Goal: Task Accomplishment & Management: Complete application form

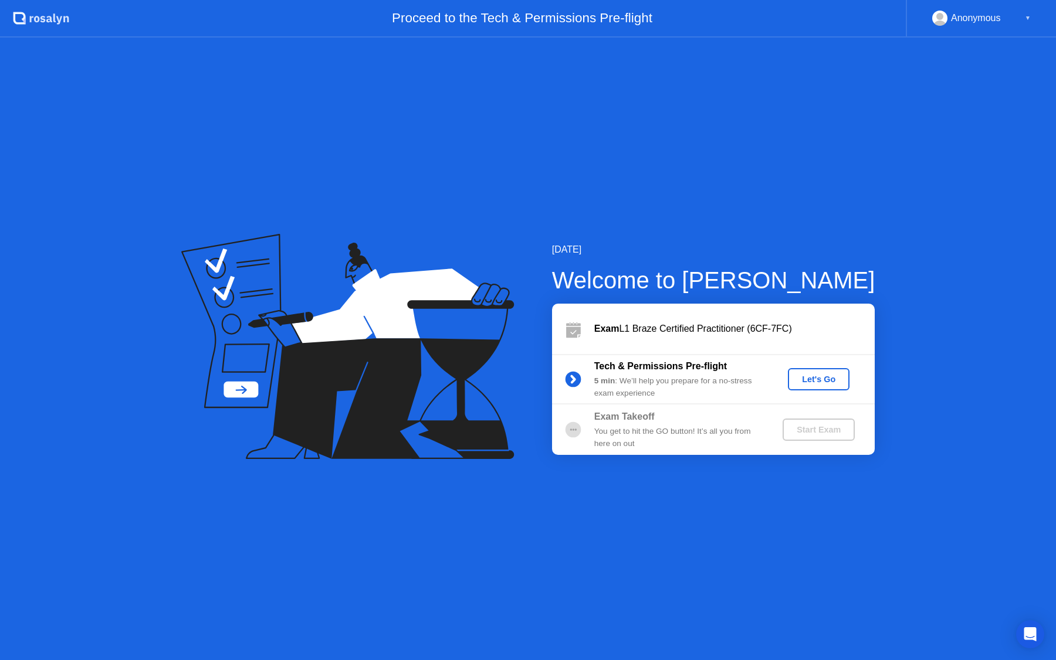
click at [802, 380] on div "Let's Go" at bounding box center [818, 379] width 52 height 9
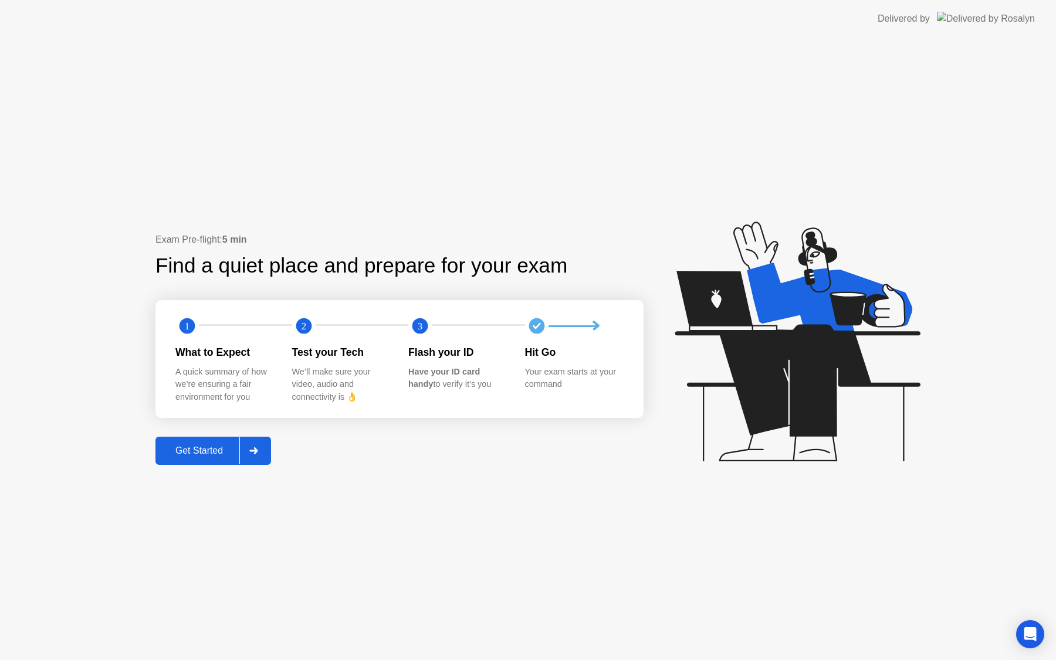
click at [206, 456] on div "Get Started" at bounding box center [199, 451] width 80 height 11
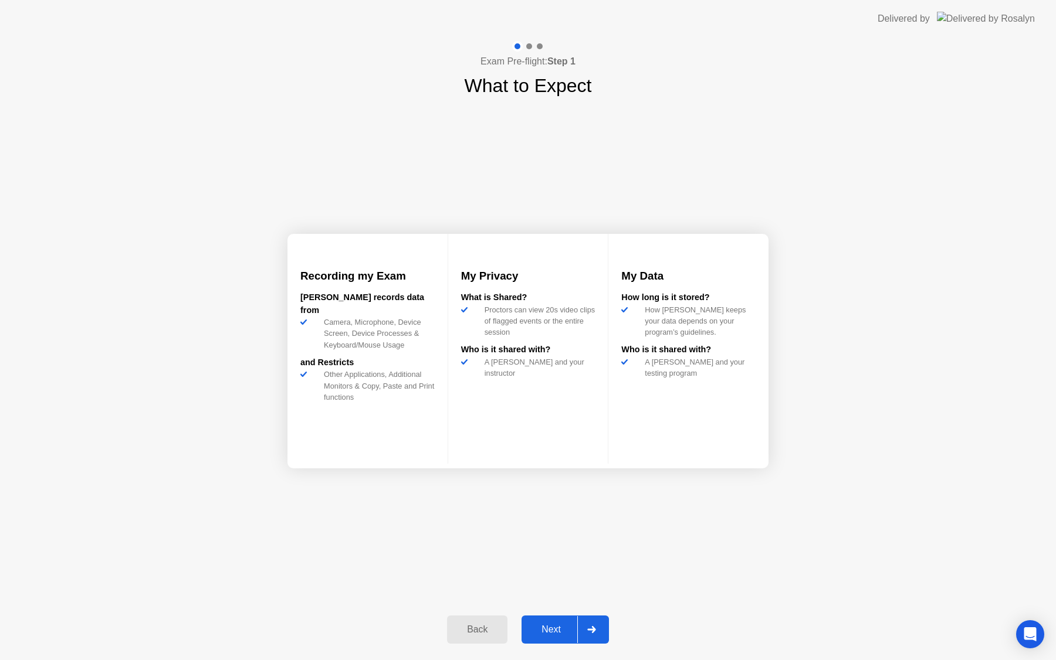
click at [557, 621] on button "Next" at bounding box center [564, 630] width 87 height 28
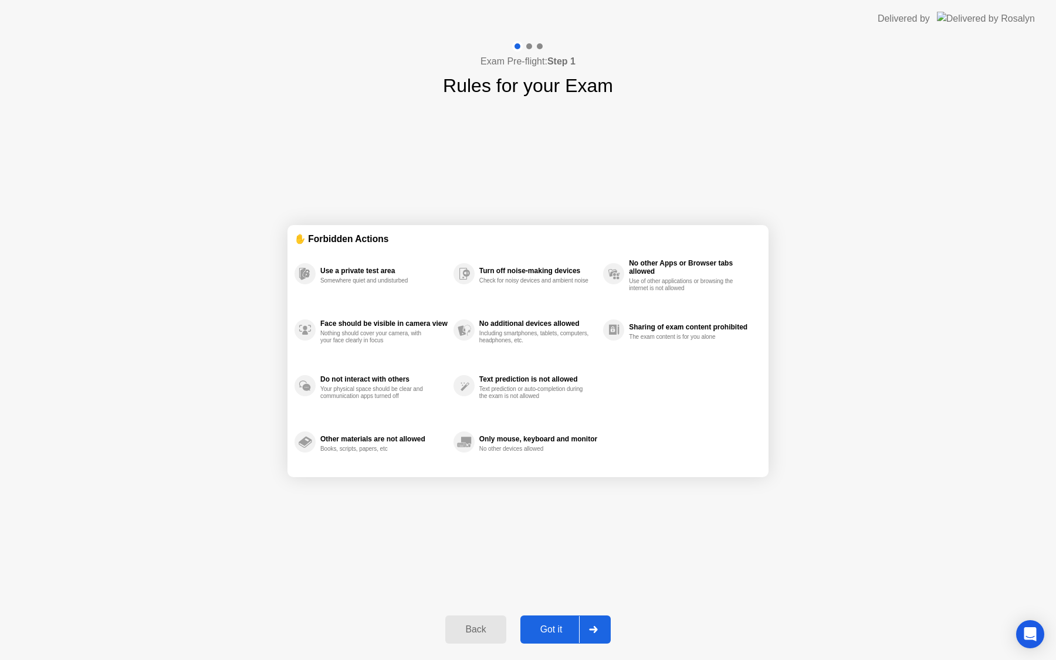
click at [554, 628] on div "Got it" at bounding box center [551, 630] width 55 height 11
select select "Available cameras"
select select "Available speakers"
select select "Available microphones"
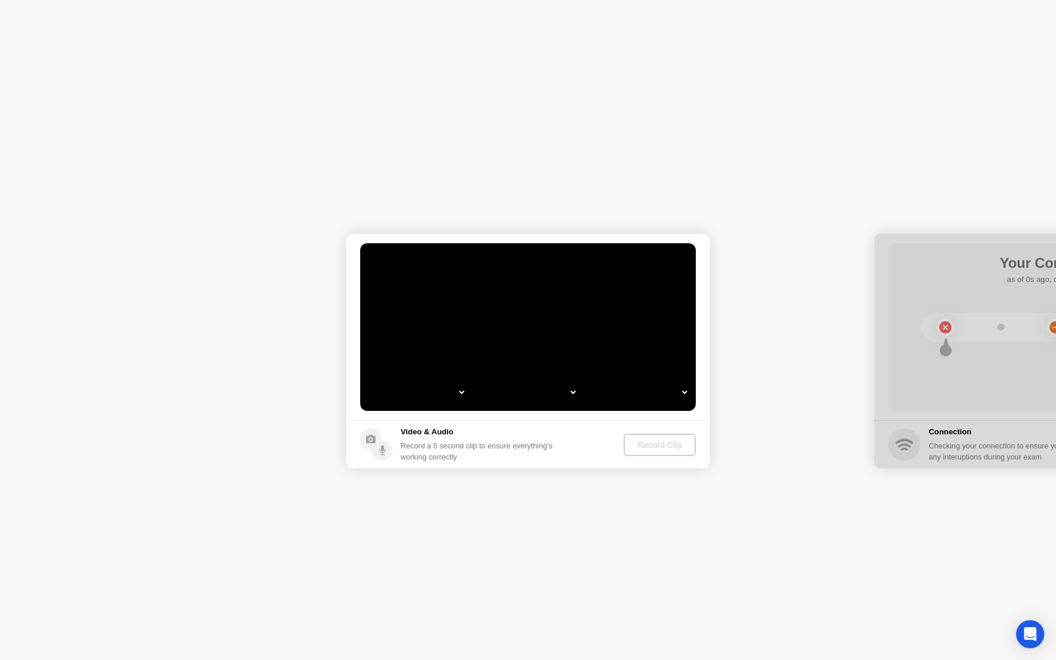
select select "**********"
select select "*******"
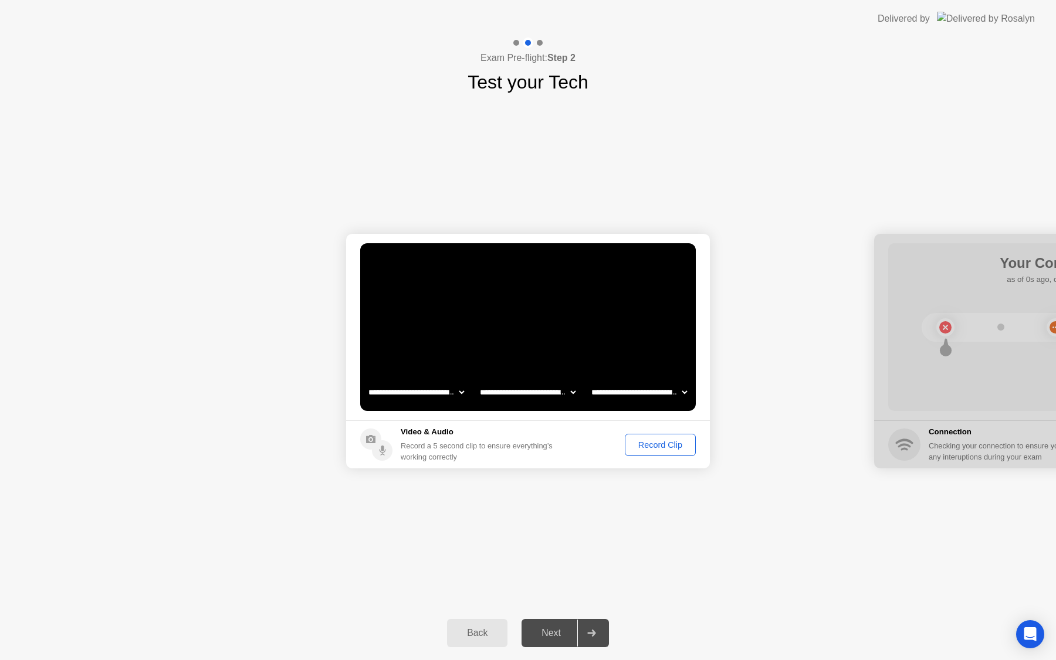
click at [537, 399] on select "**********" at bounding box center [527, 392] width 100 height 23
drag, startPoint x: 1000, startPoint y: 251, endPoint x: 835, endPoint y: 268, distance: 166.3
click at [551, 633] on div "Next" at bounding box center [551, 633] width 52 height 11
click at [598, 635] on div at bounding box center [591, 633] width 28 height 27
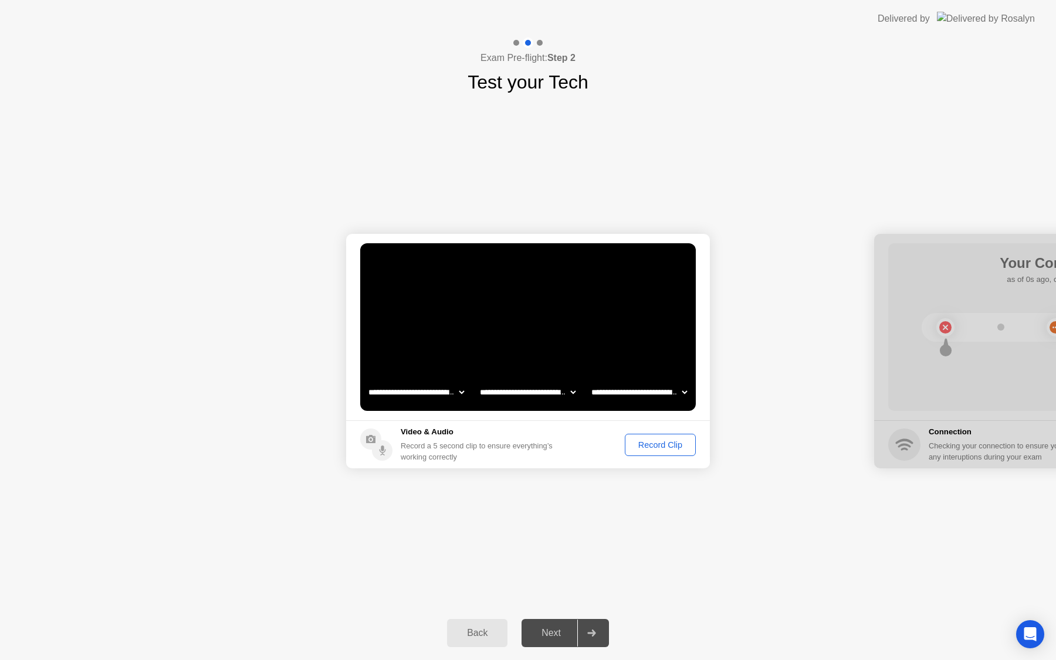
click at [649, 399] on select "**********" at bounding box center [639, 392] width 100 height 23
click at [673, 452] on button "Record Clip" at bounding box center [660, 445] width 71 height 22
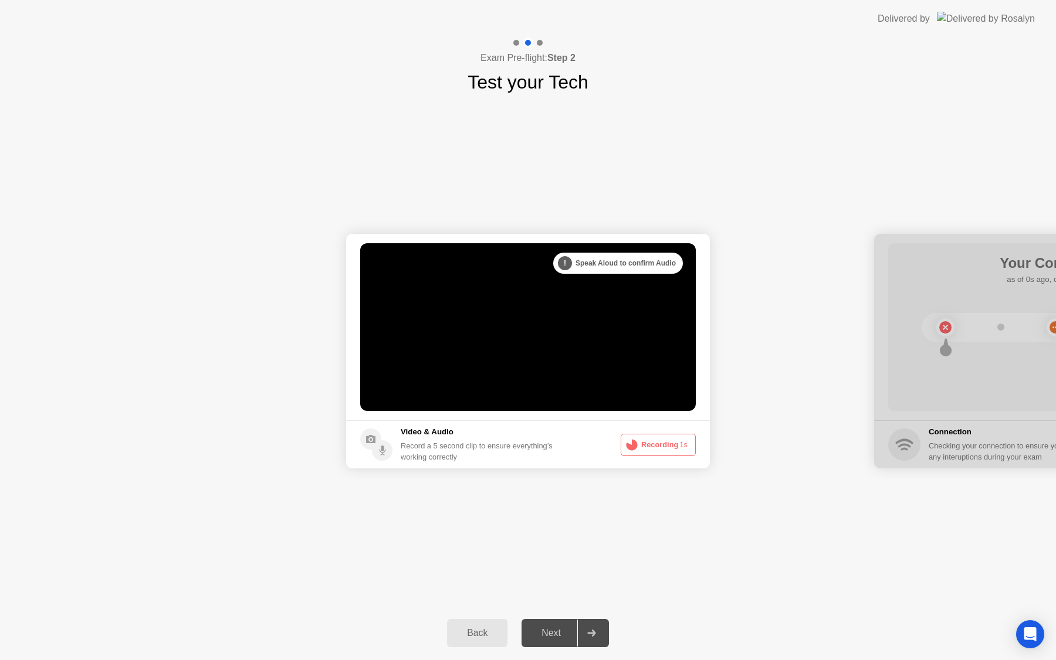
click at [662, 448] on button "Recording 1s" at bounding box center [657, 445] width 75 height 22
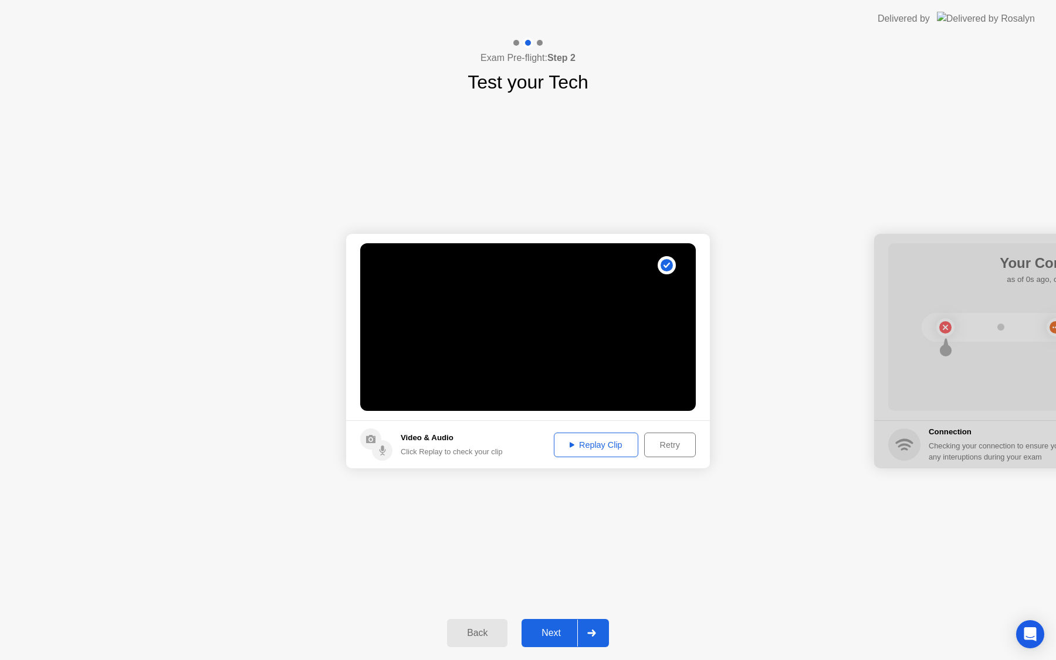
click at [594, 440] on div "Replay Clip" at bounding box center [596, 444] width 76 height 9
click at [550, 638] on div "Next" at bounding box center [551, 633] width 52 height 11
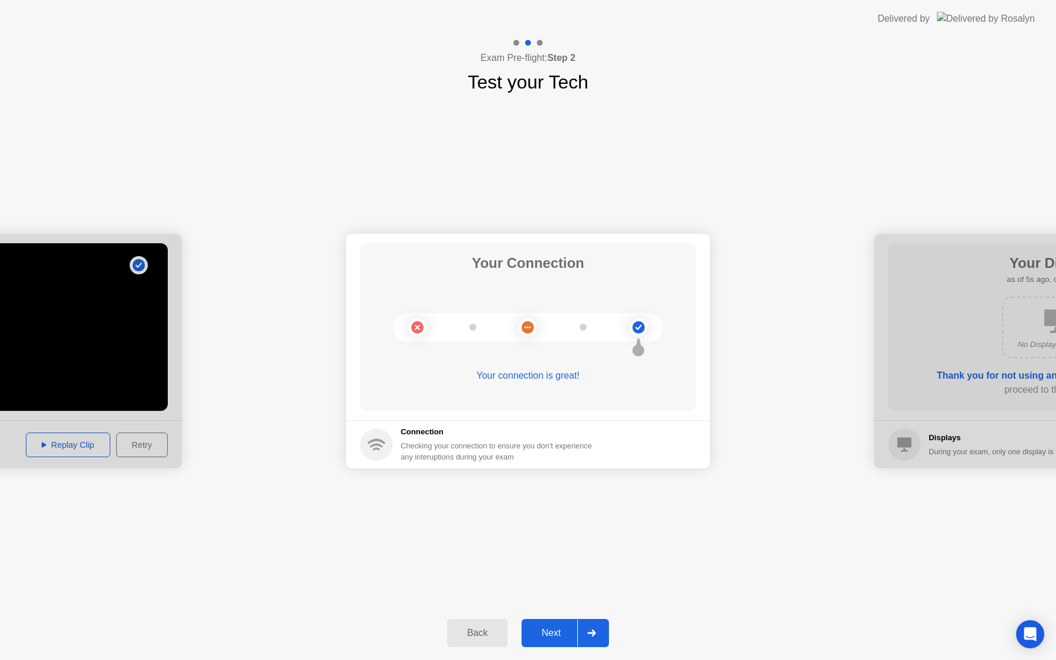
click at [549, 639] on div "Next" at bounding box center [551, 633] width 52 height 11
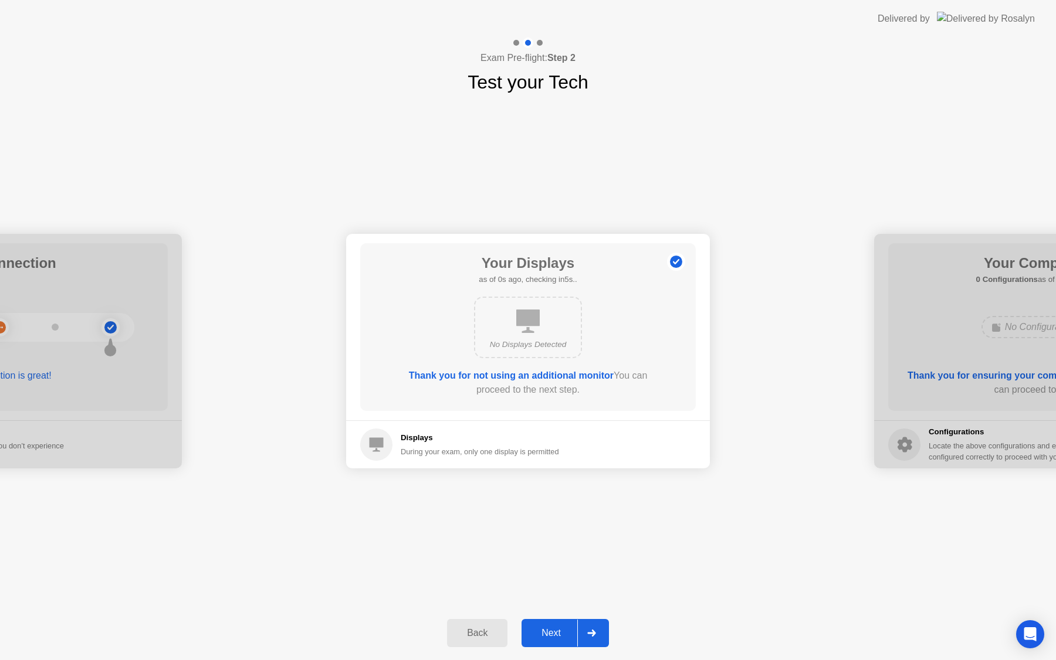
click at [552, 633] on div "Next" at bounding box center [551, 633] width 52 height 11
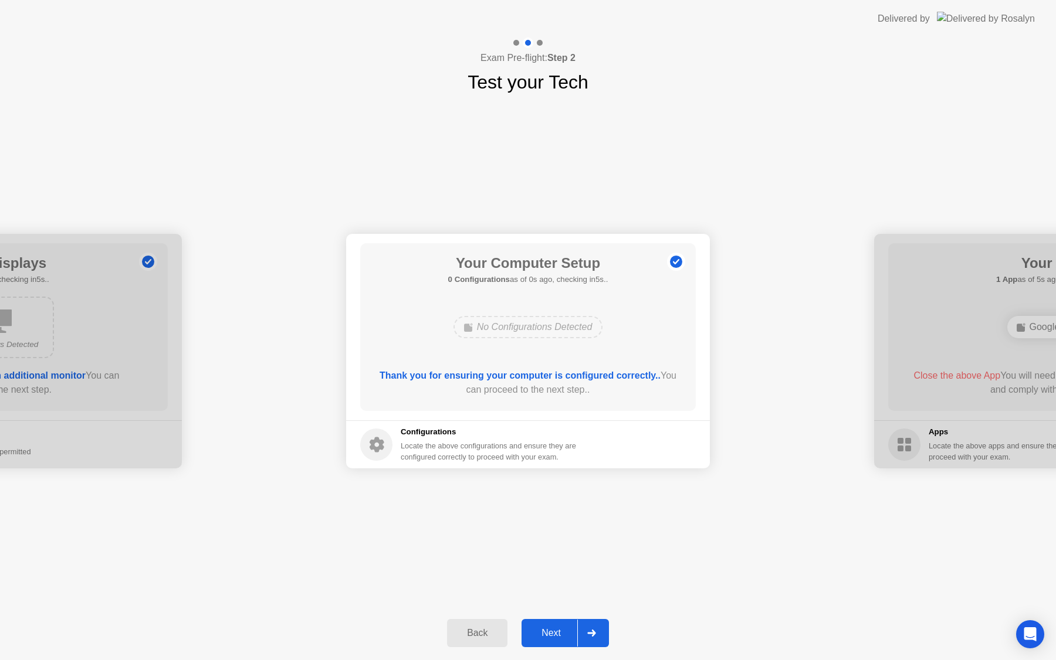
click at [558, 630] on div "Next" at bounding box center [551, 633] width 52 height 11
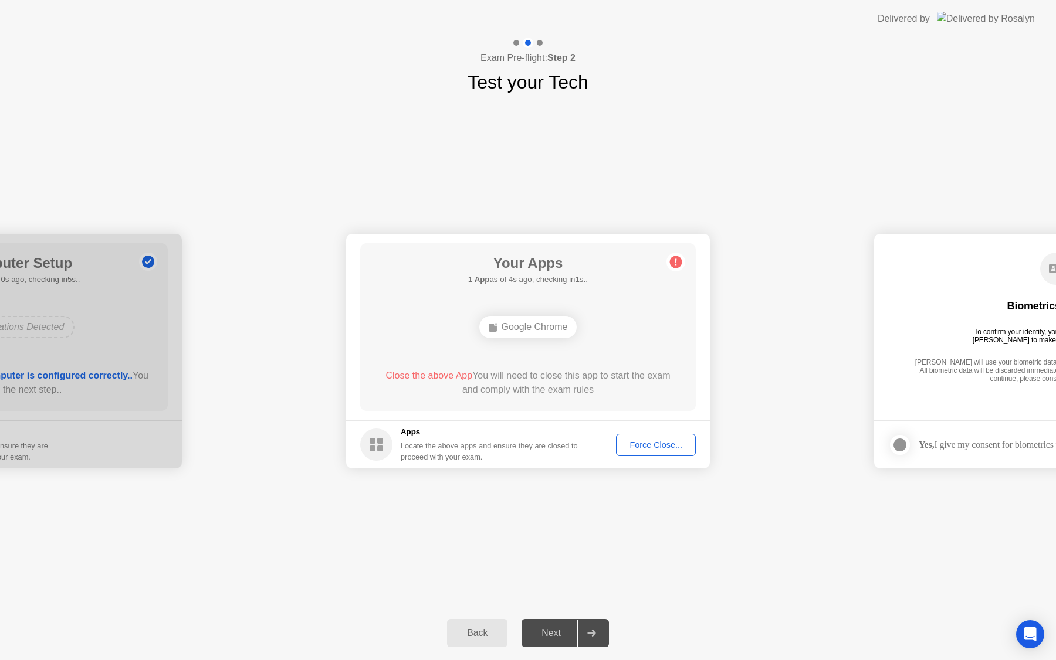
click at [652, 447] on div "Force Close..." at bounding box center [656, 444] width 72 height 9
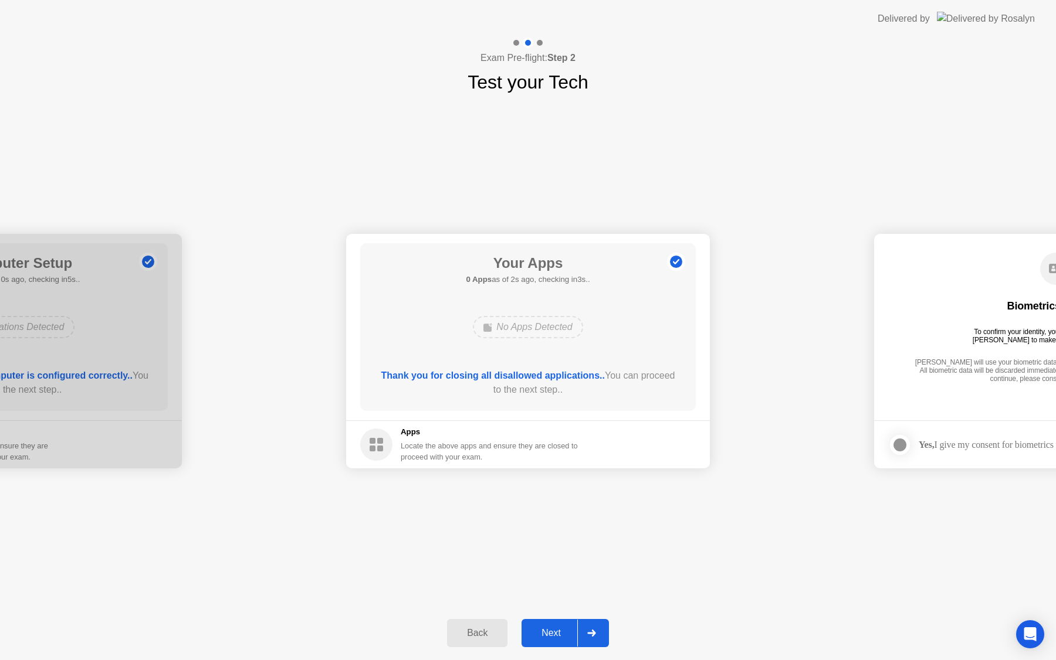
click at [550, 632] on div "Next" at bounding box center [551, 633] width 52 height 11
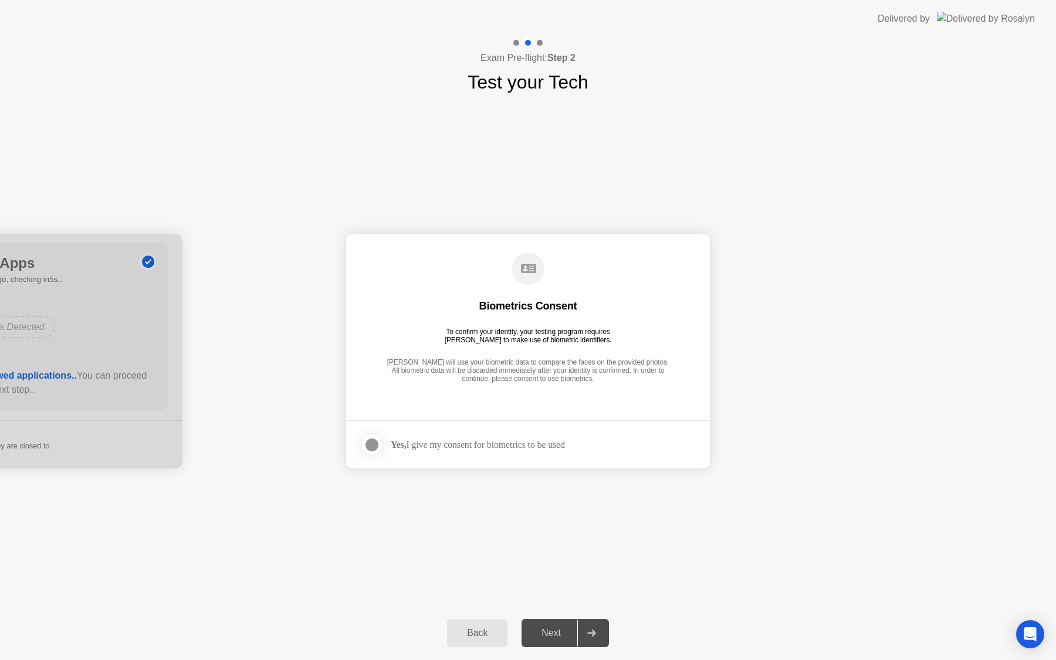
click at [369, 442] on div at bounding box center [372, 445] width 14 height 14
click at [561, 633] on div "Next" at bounding box center [551, 633] width 52 height 11
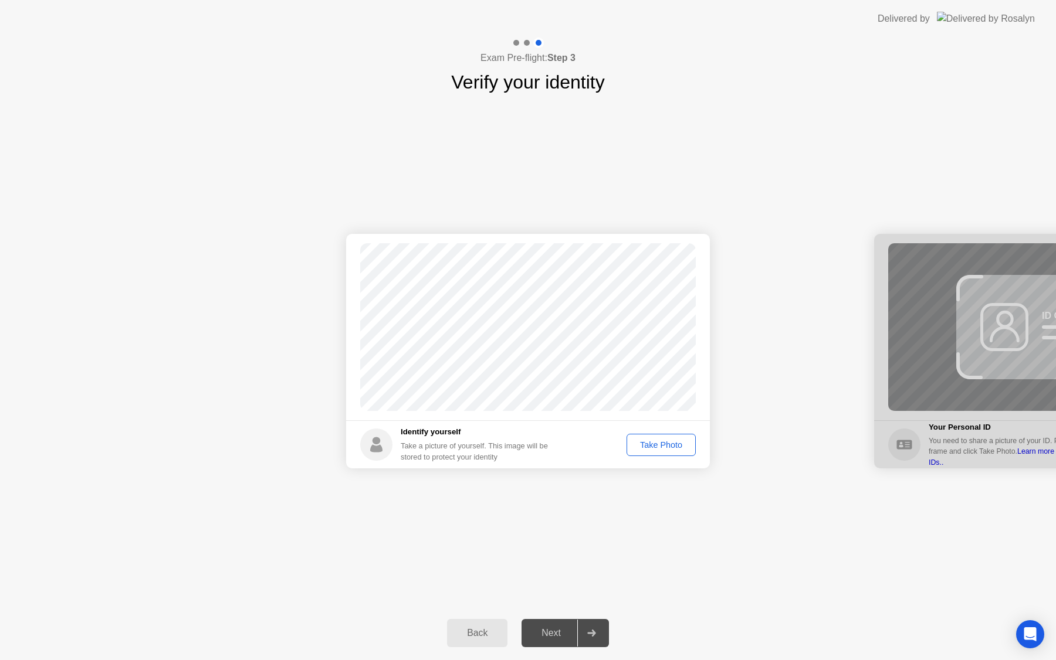
click at [652, 446] on div "Take Photo" at bounding box center [660, 444] width 61 height 9
click at [568, 629] on div "Next" at bounding box center [551, 633] width 52 height 11
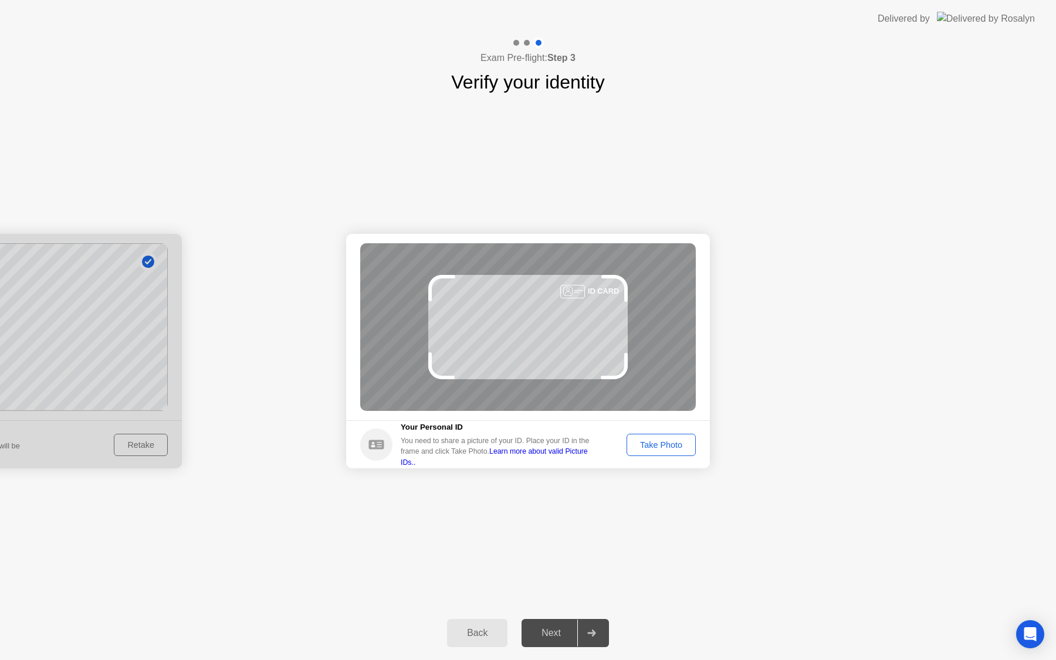
click at [673, 448] on div "Take Photo" at bounding box center [660, 444] width 61 height 9
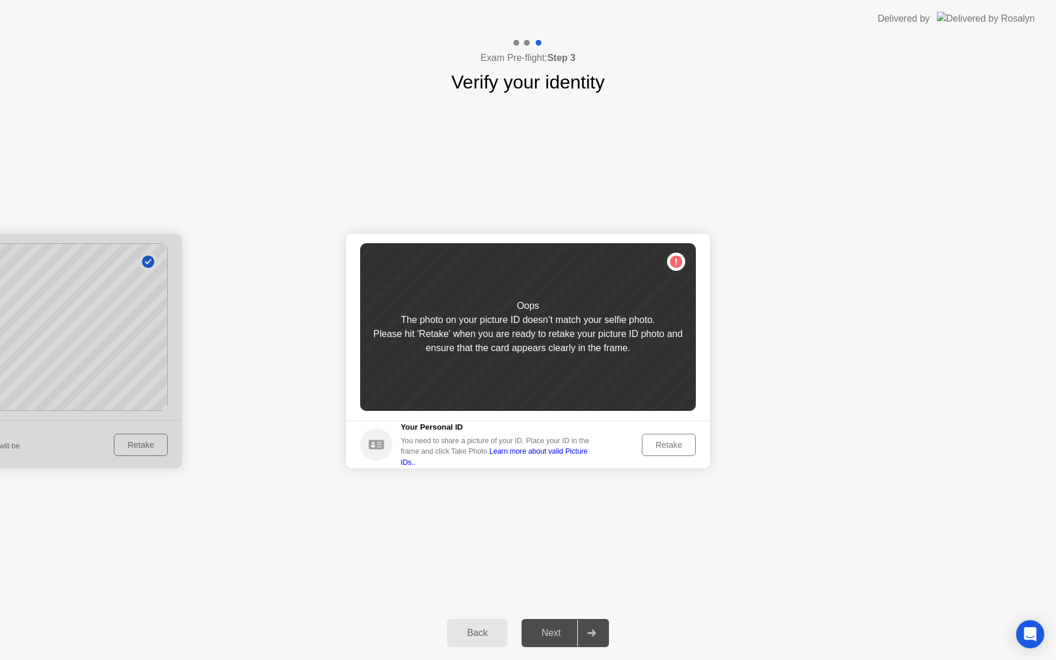
click at [481, 625] on button "Back" at bounding box center [477, 633] width 60 height 28
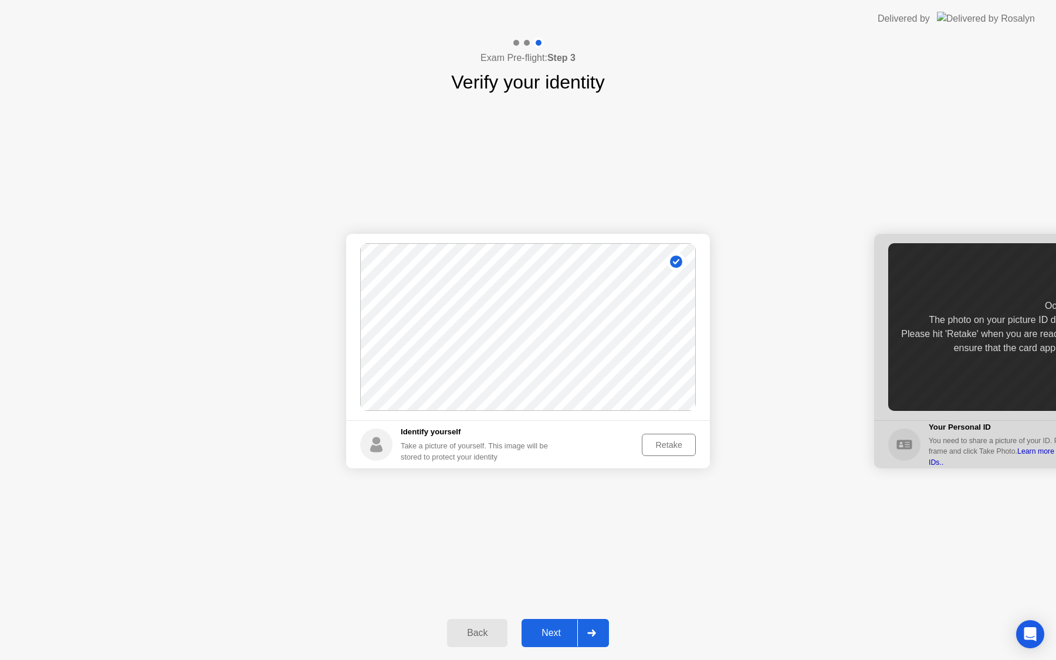
click at [669, 450] on div "Retake" at bounding box center [669, 444] width 46 height 9
click at [668, 449] on div "Take Photo" at bounding box center [660, 444] width 61 height 9
click at [554, 632] on div "Next" at bounding box center [551, 633] width 52 height 11
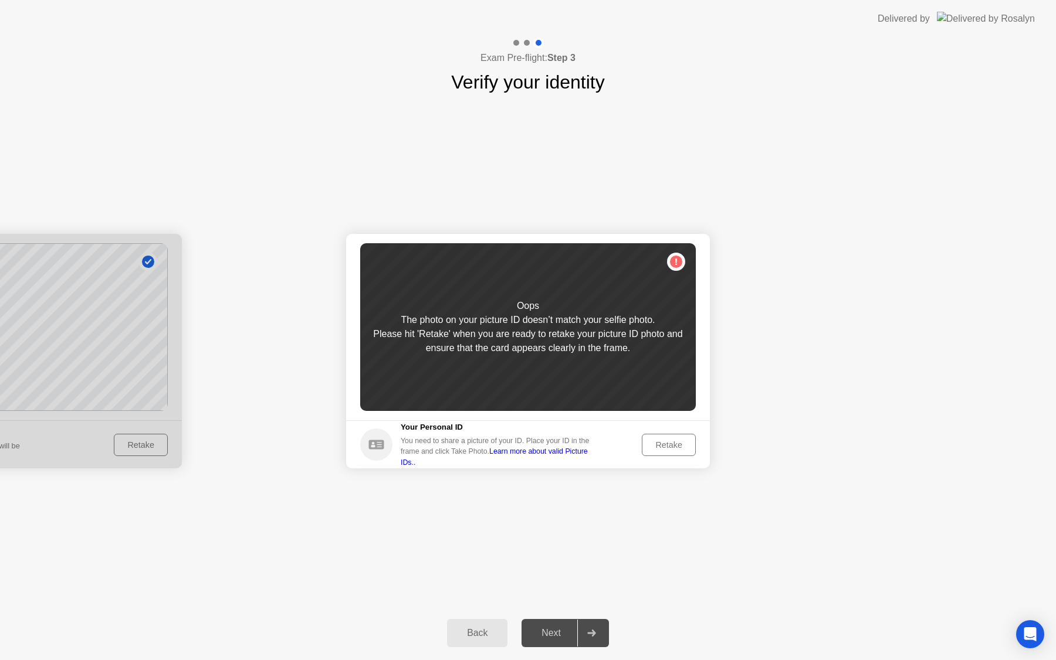
click at [675, 452] on button "Retake" at bounding box center [669, 445] width 54 height 22
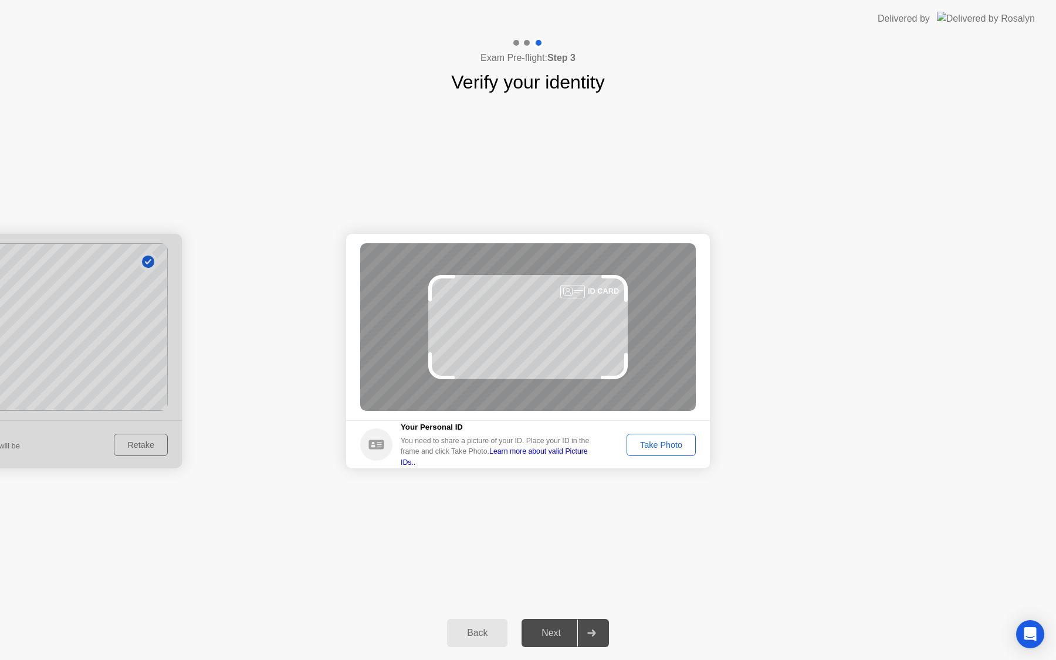
click at [673, 440] on div "Take Photo" at bounding box center [660, 444] width 61 height 9
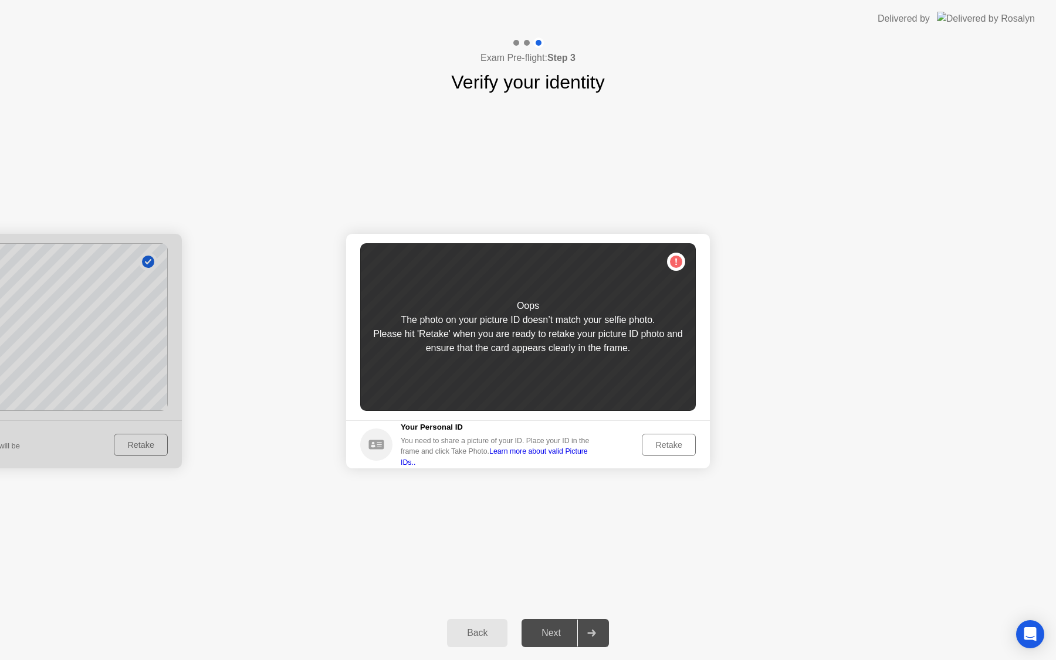
click at [664, 447] on div "Retake" at bounding box center [669, 444] width 46 height 9
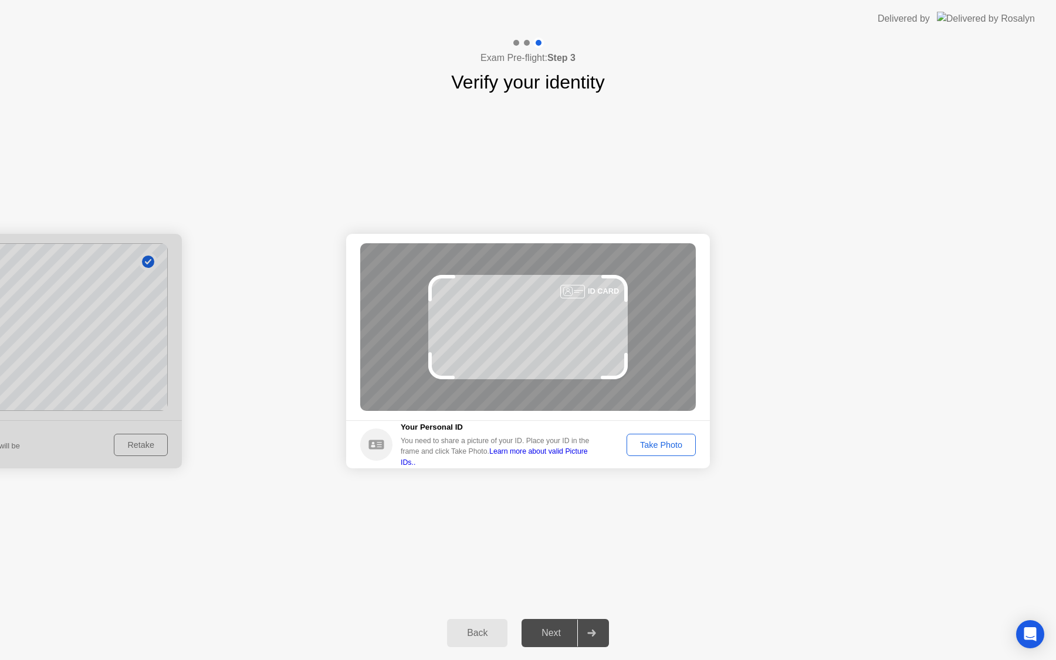
click at [664, 447] on div "Take Photo" at bounding box center [660, 444] width 61 height 9
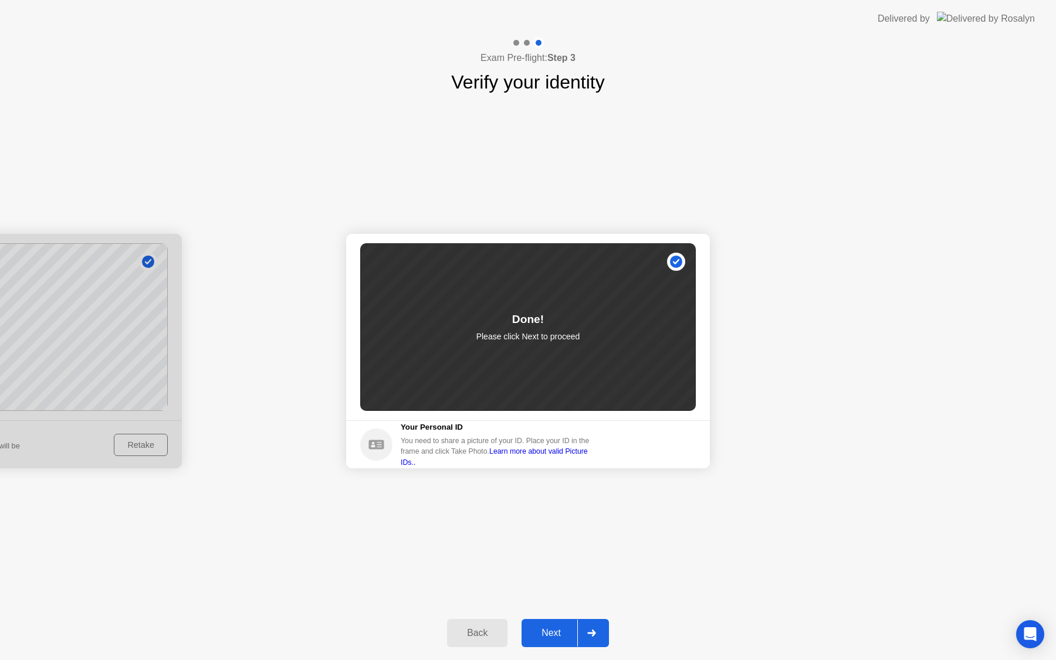
click at [564, 625] on button "Next" at bounding box center [564, 633] width 87 height 28
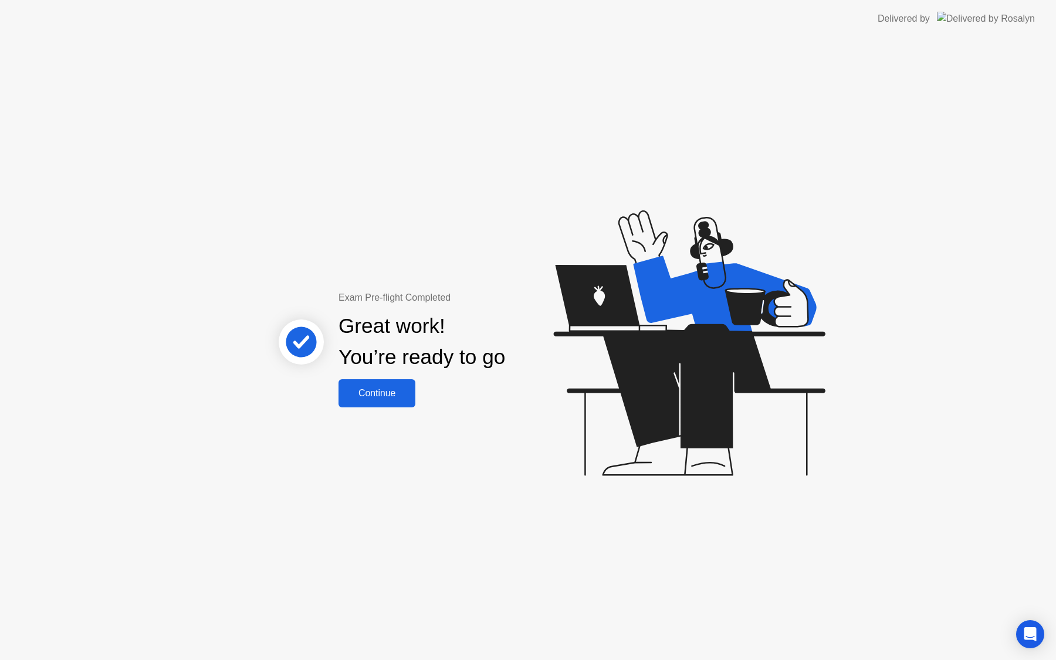
click at [395, 390] on div "Continue" at bounding box center [377, 393] width 70 height 11
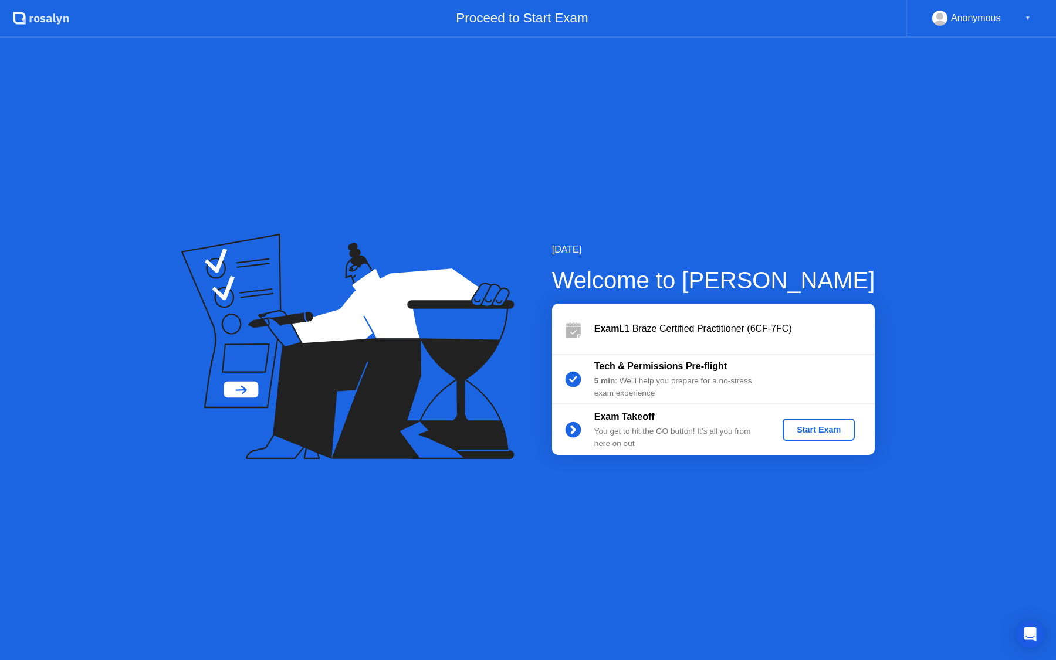
click at [818, 432] on div "Start Exam" at bounding box center [818, 429] width 63 height 9
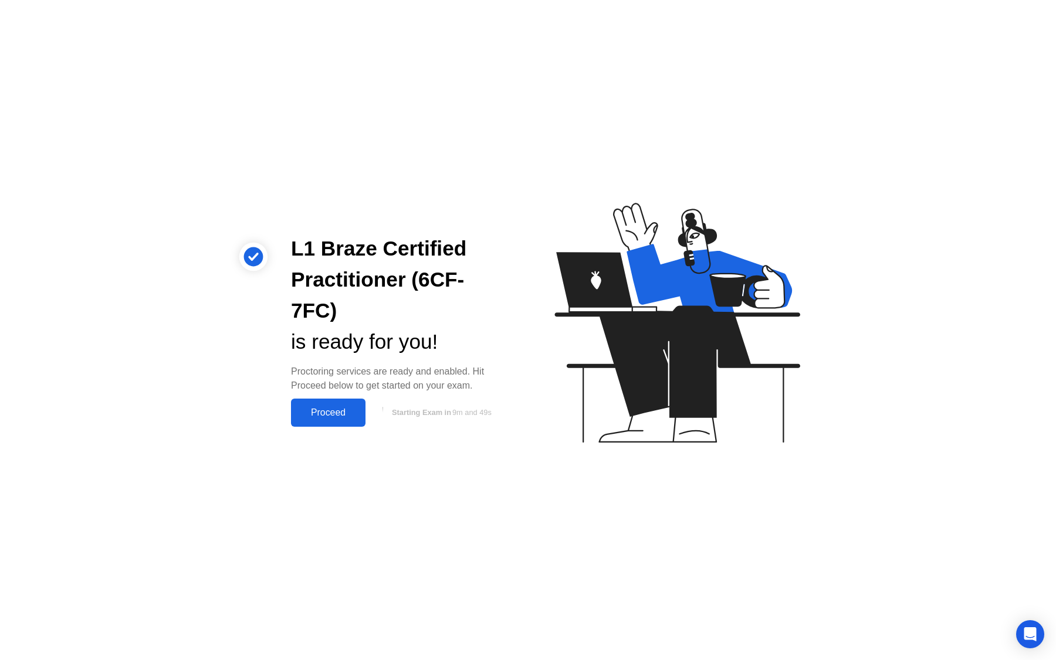
click at [318, 408] on div "Proceed" at bounding box center [327, 413] width 67 height 11
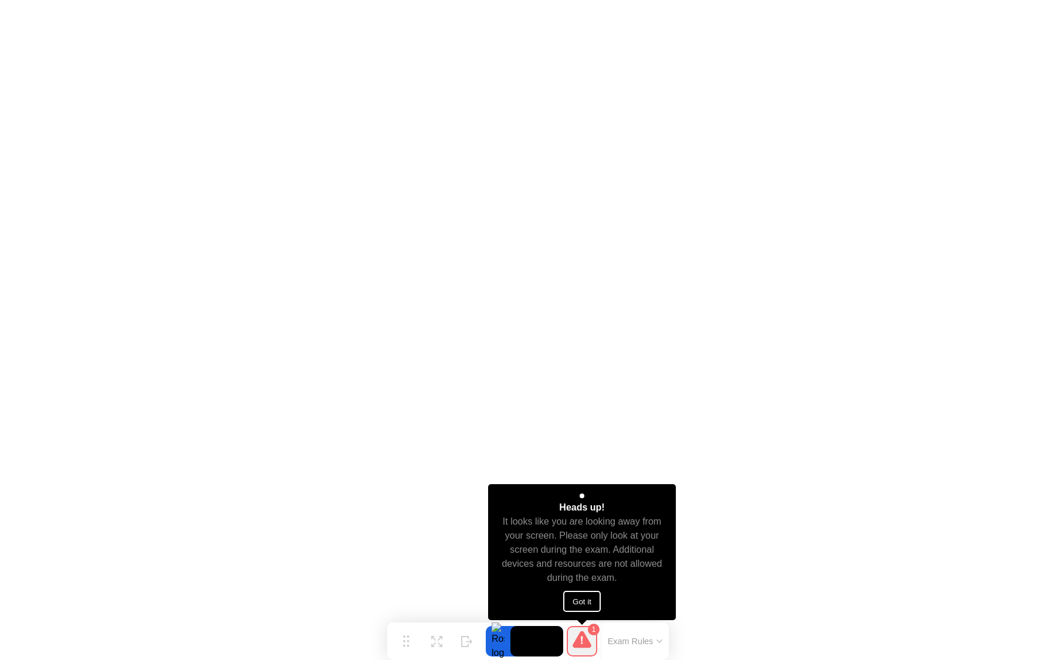
click at [588, 600] on button "Got it" at bounding box center [582, 601] width 38 height 21
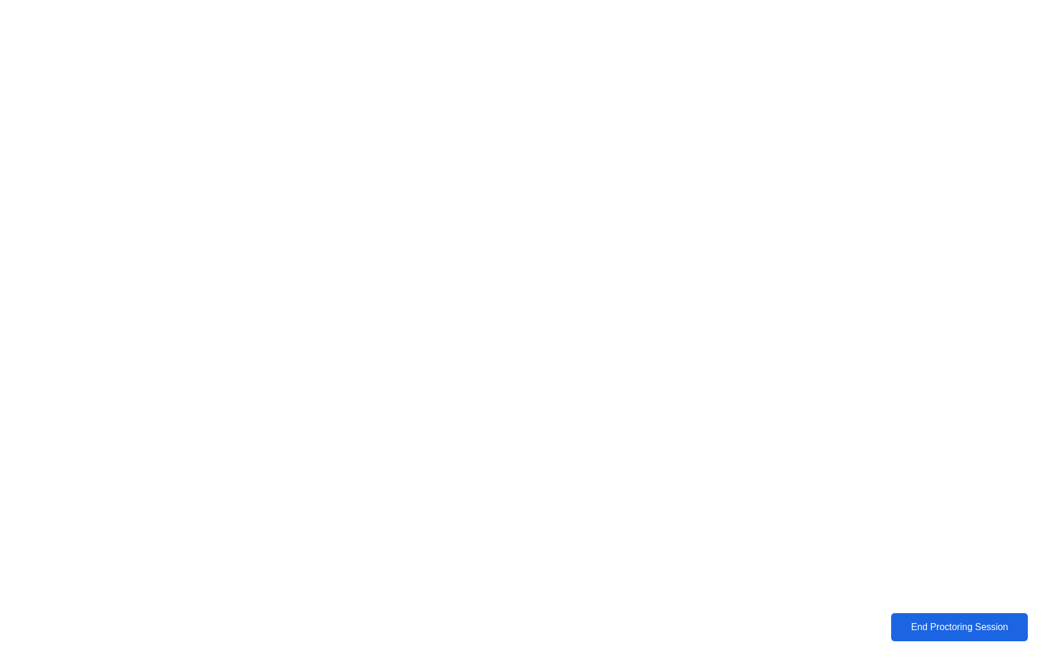
click at [951, 627] on div "End Proctoring Session" at bounding box center [959, 627] width 130 height 11
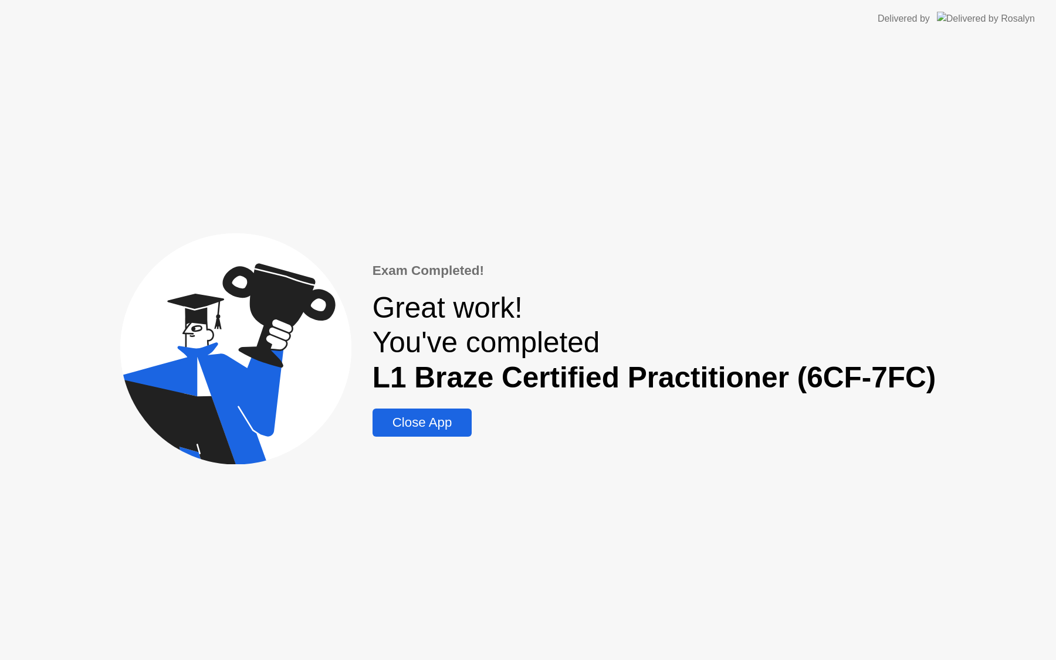
click at [453, 418] on div "Close App" at bounding box center [422, 422] width 93 height 15
